Goal: Task Accomplishment & Management: Use online tool/utility

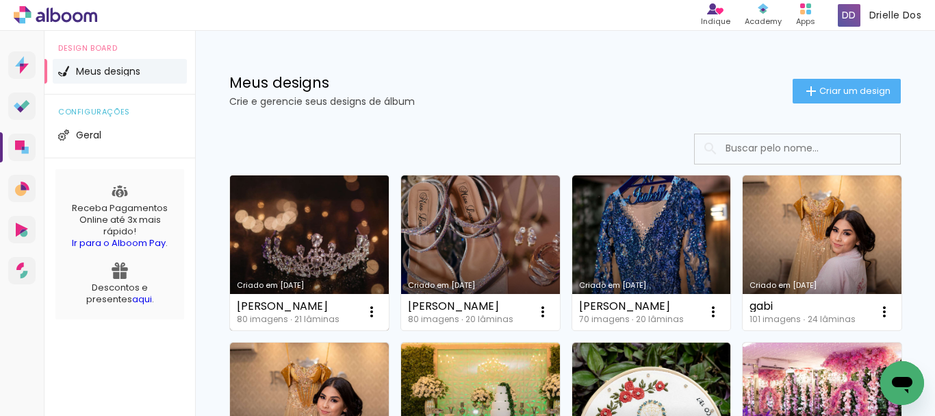
click at [246, 214] on link "Criado em [DATE]" at bounding box center [309, 252] width 159 height 155
